Goal: Go to known website: Go to known website

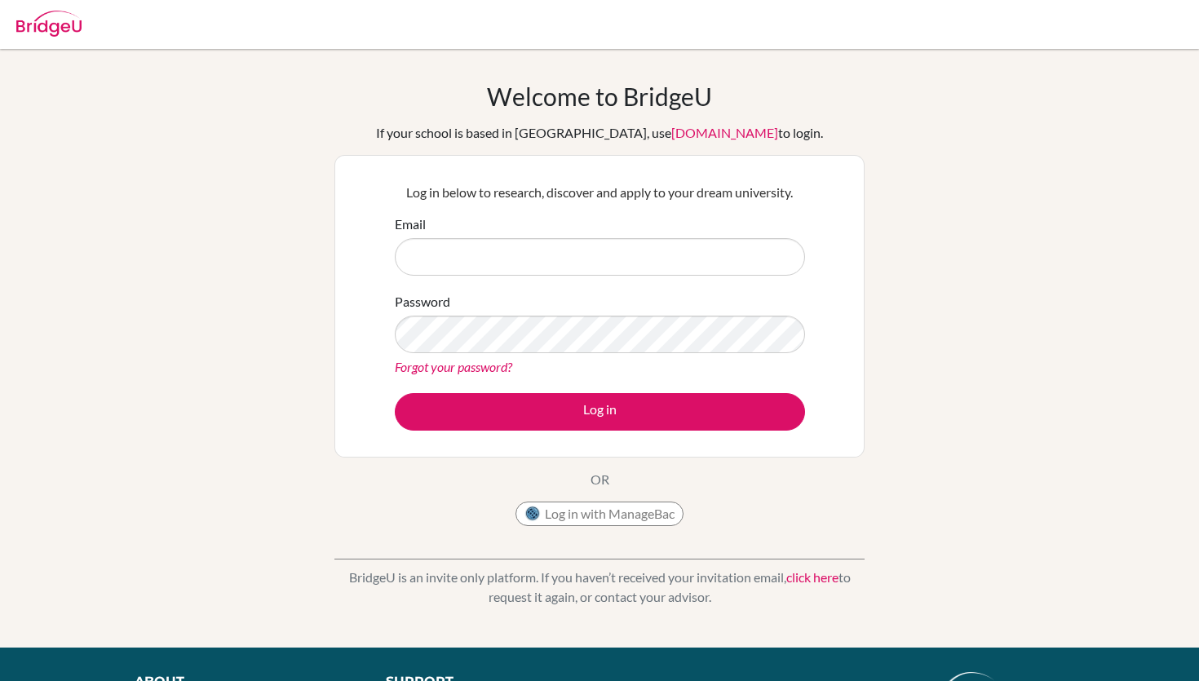
click at [491, 259] on input "Email" at bounding box center [600, 257] width 410 height 38
click at [492, 259] on input "Email" at bounding box center [600, 257] width 410 height 38
click at [552, 515] on button "Log in with ManageBac" at bounding box center [600, 514] width 168 height 24
